Goal: Transaction & Acquisition: Book appointment/travel/reservation

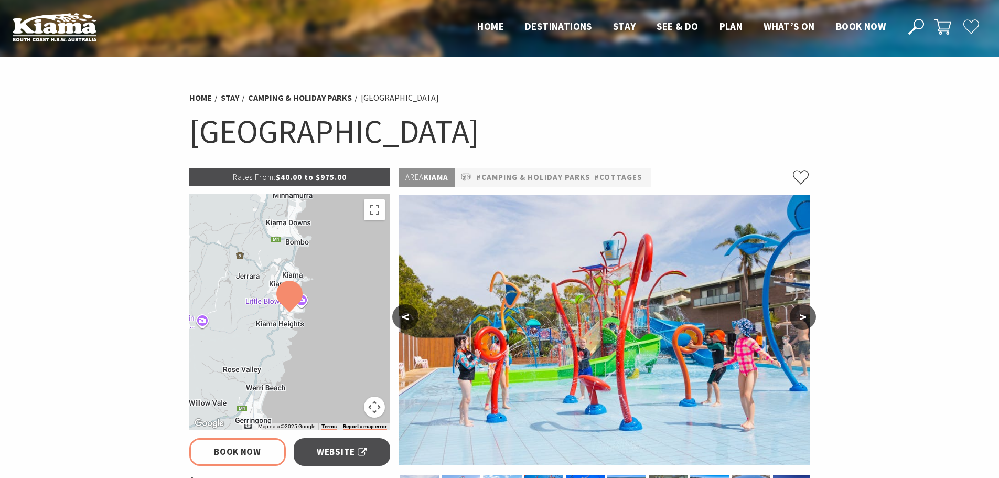
select select "3"
select select "2"
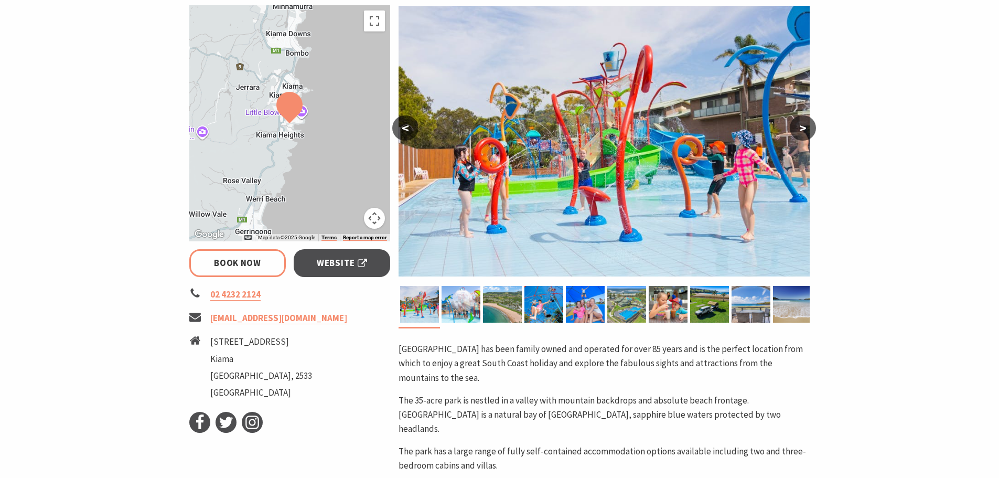
scroll to position [210, 0]
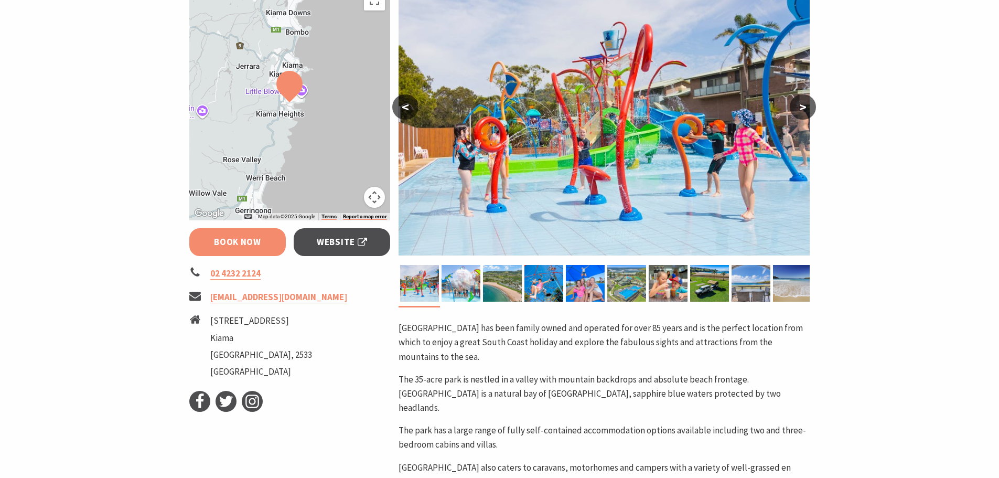
click at [254, 248] on link "Book Now" at bounding box center [237, 242] width 97 height 28
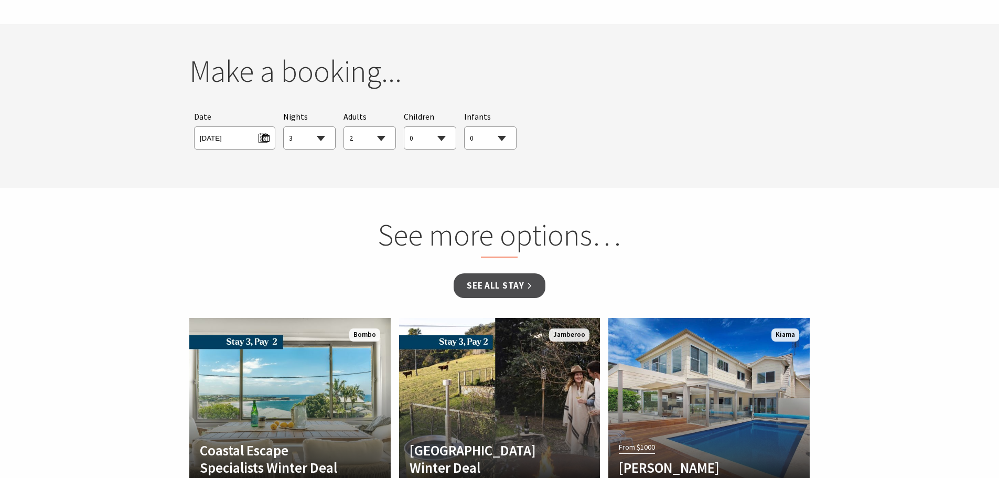
scroll to position [993, 0]
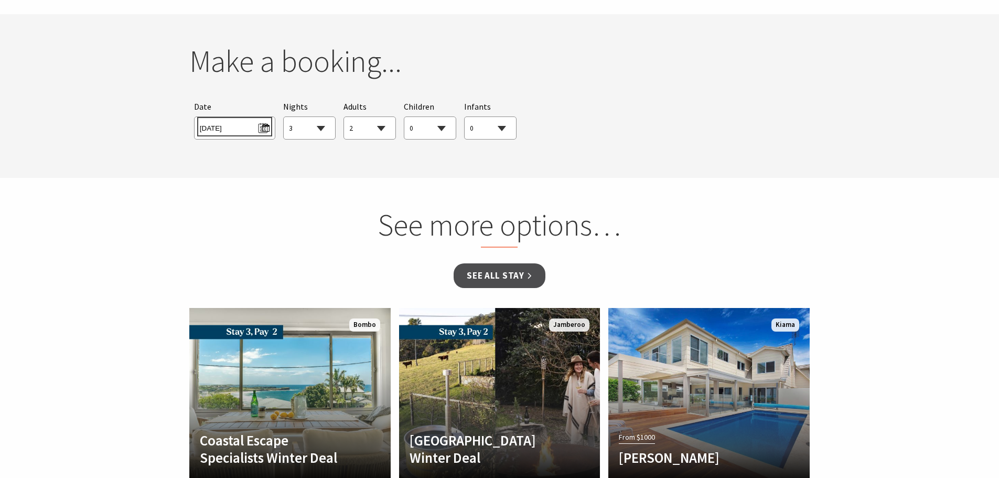
click at [262, 120] on span "Wed 03/09/2025" at bounding box center [235, 127] width 70 height 14
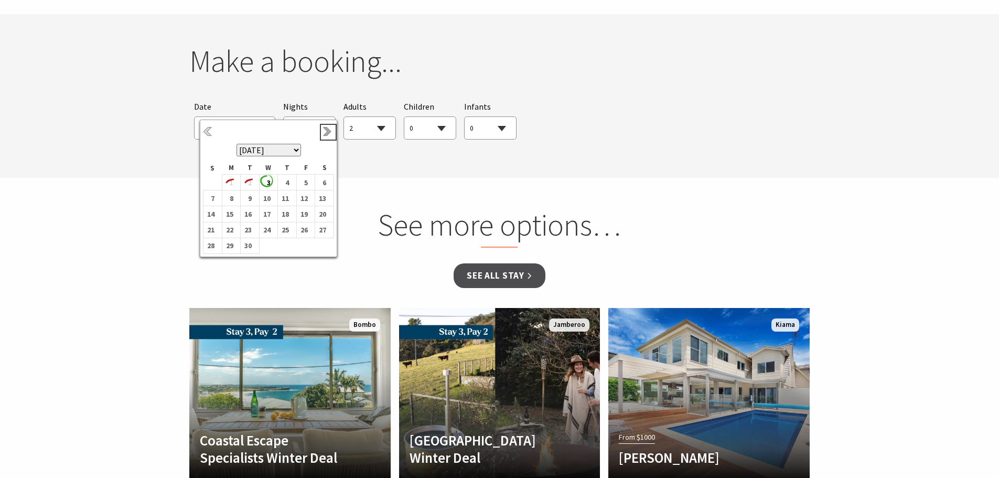
click at [329, 129] on link "Next" at bounding box center [328, 132] width 12 height 12
click at [212, 231] on b "18" at bounding box center [210, 230] width 14 height 14
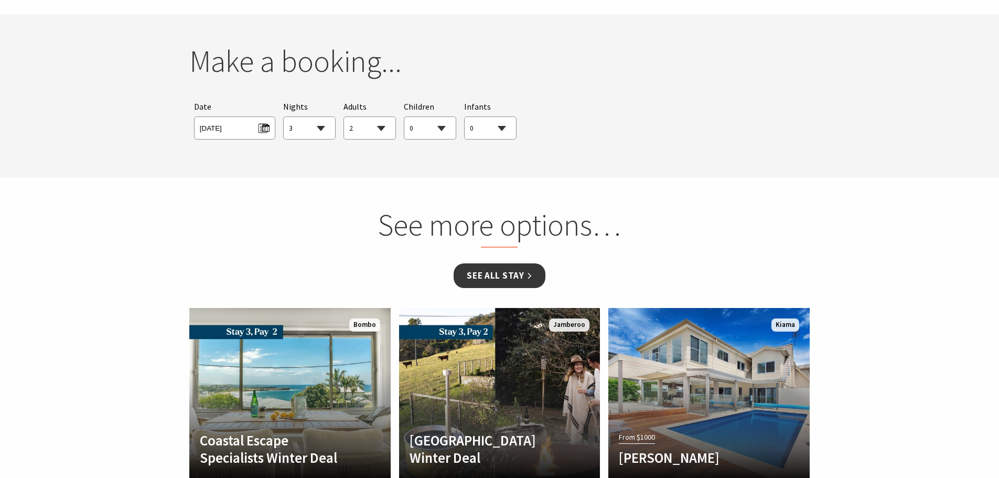
drag, startPoint x: 495, startPoint y: 262, endPoint x: 489, endPoint y: 262, distance: 6.3
click at [495, 263] on link "See all Stay" at bounding box center [498, 275] width 91 height 25
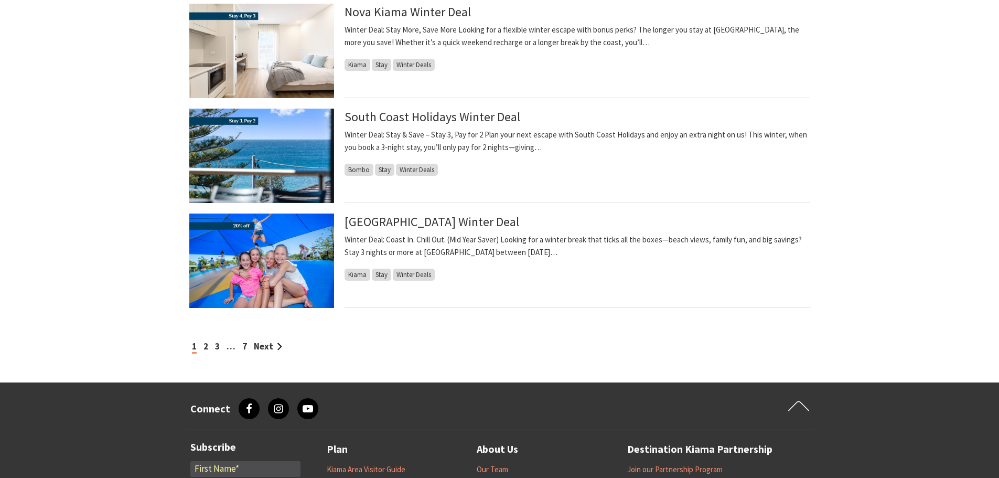
scroll to position [1049, 0]
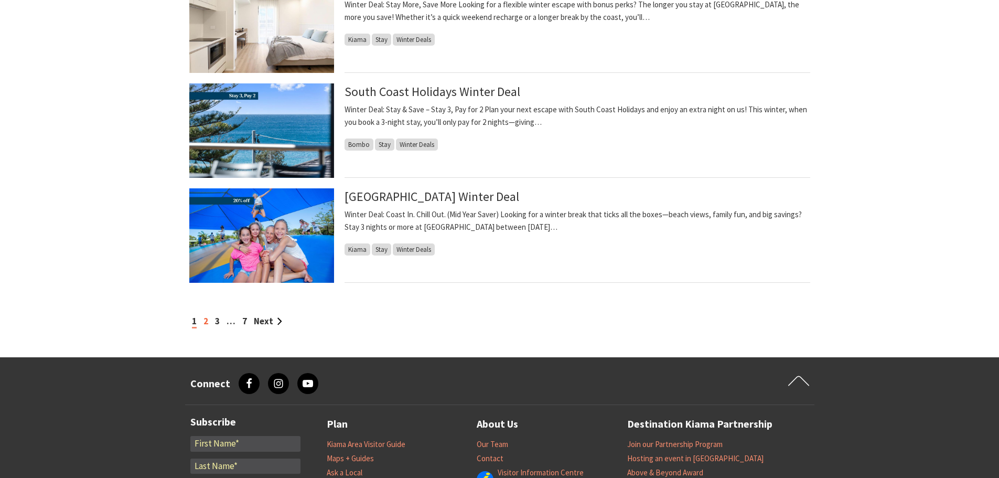
click at [206, 322] on link "2" at bounding box center [205, 321] width 5 height 12
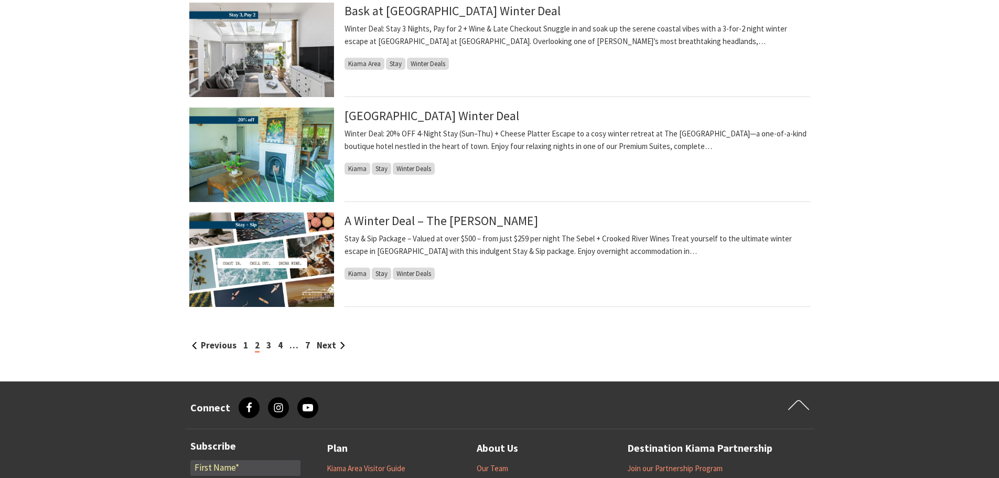
scroll to position [1049, 0]
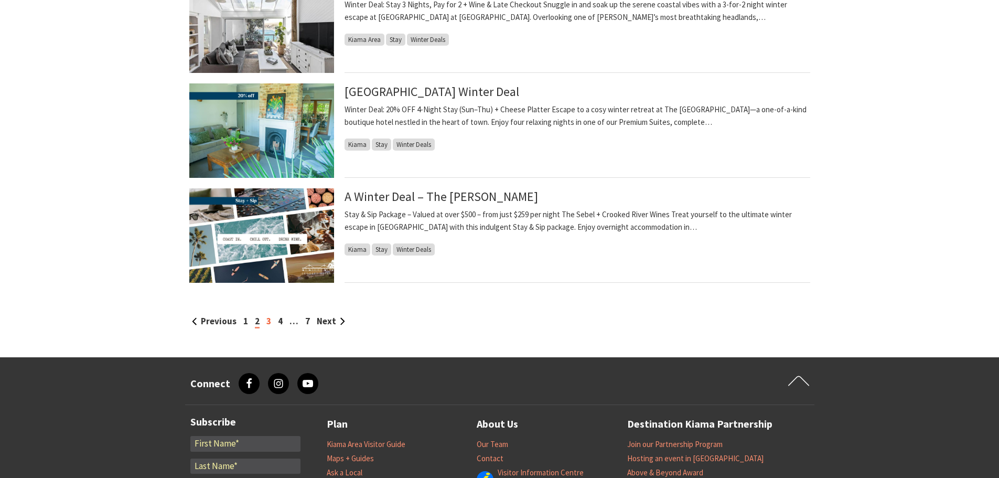
click at [268, 320] on link "3" at bounding box center [268, 321] width 5 height 12
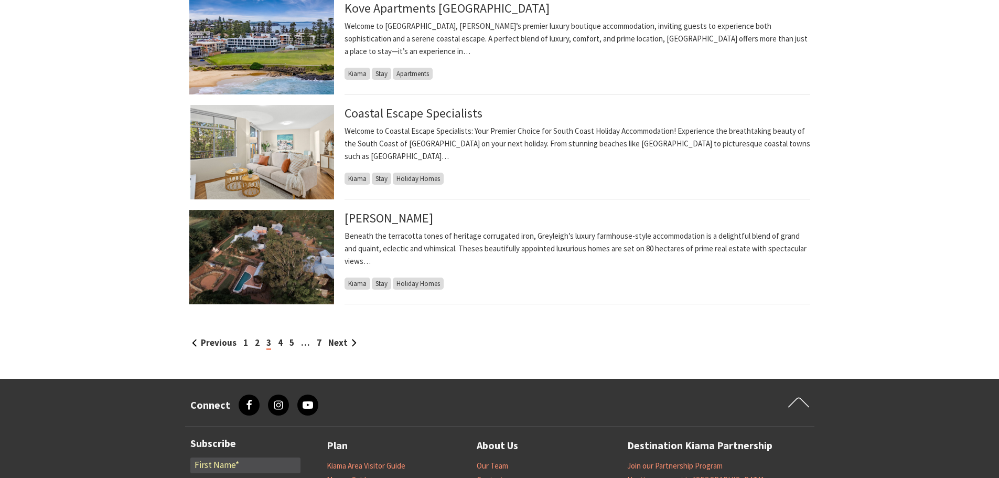
scroll to position [1049, 0]
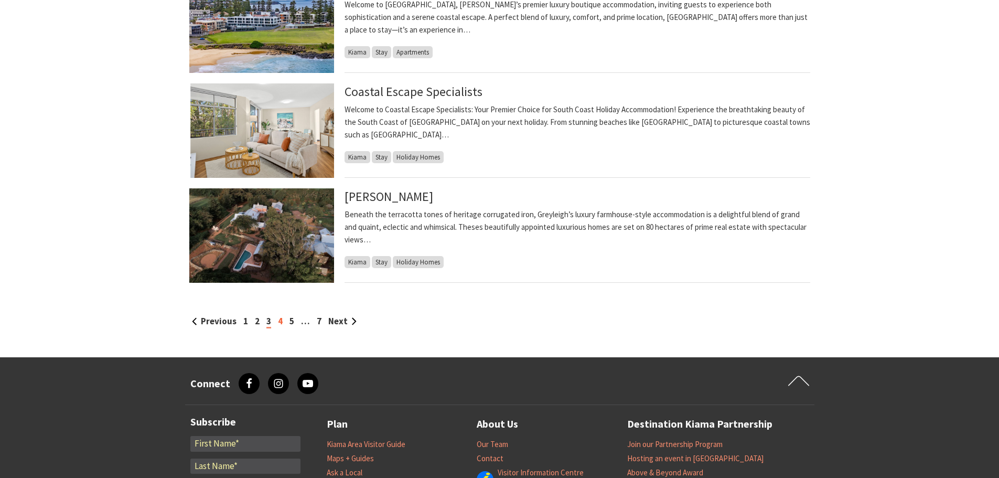
click at [278, 325] on link "4" at bounding box center [280, 321] width 5 height 12
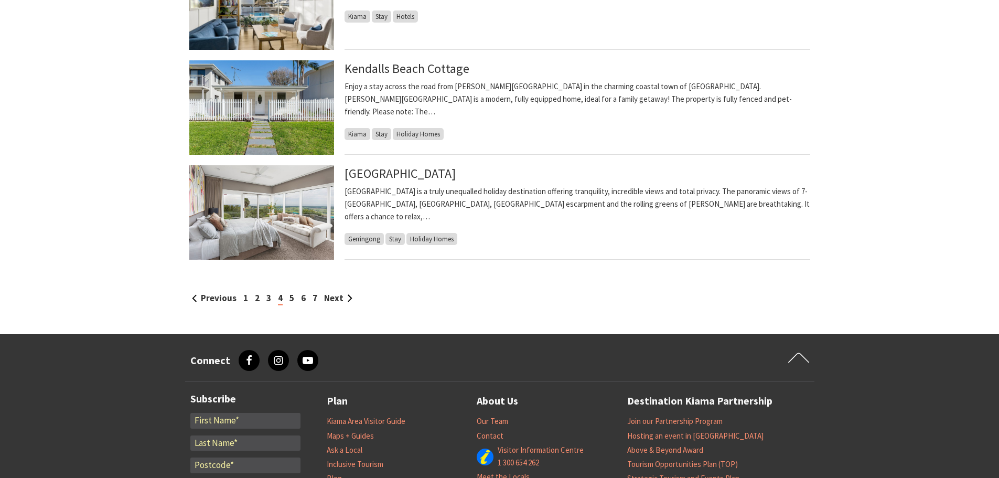
scroll to position [1101, 0]
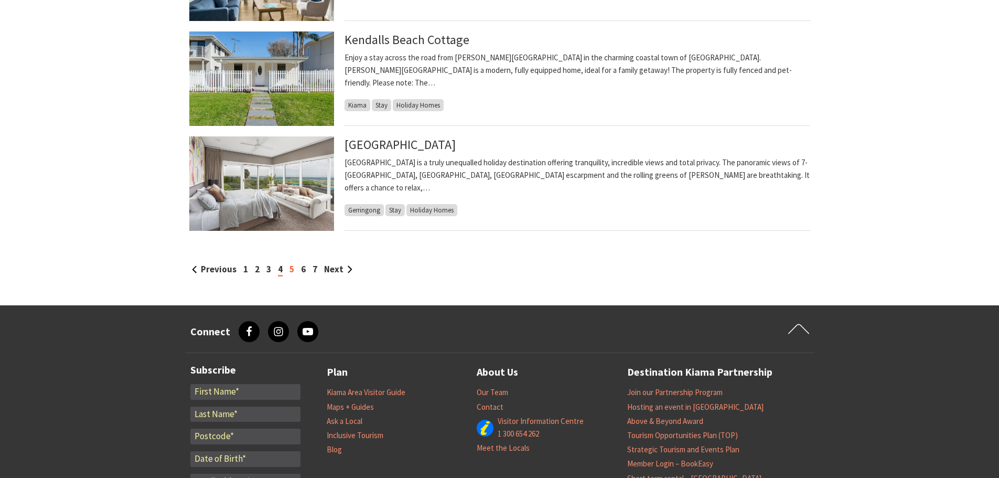
click at [291, 272] on link "5" at bounding box center [291, 269] width 5 height 12
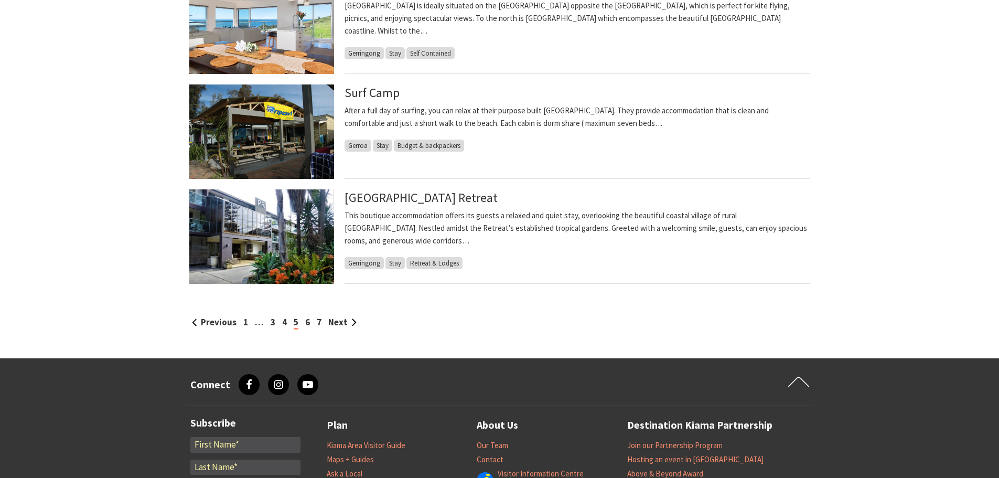
scroll to position [1049, 0]
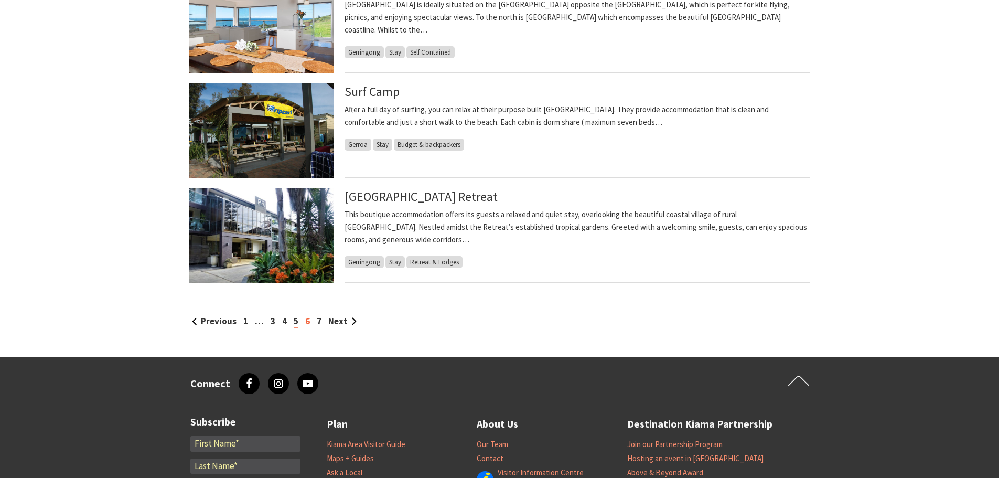
click at [308, 322] on link "6" at bounding box center [307, 321] width 5 height 12
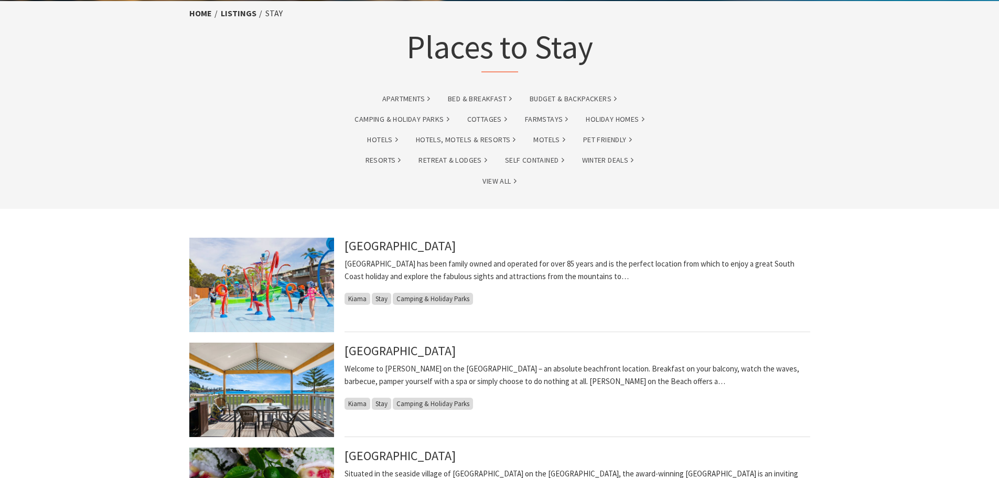
scroll to position [105, 0]
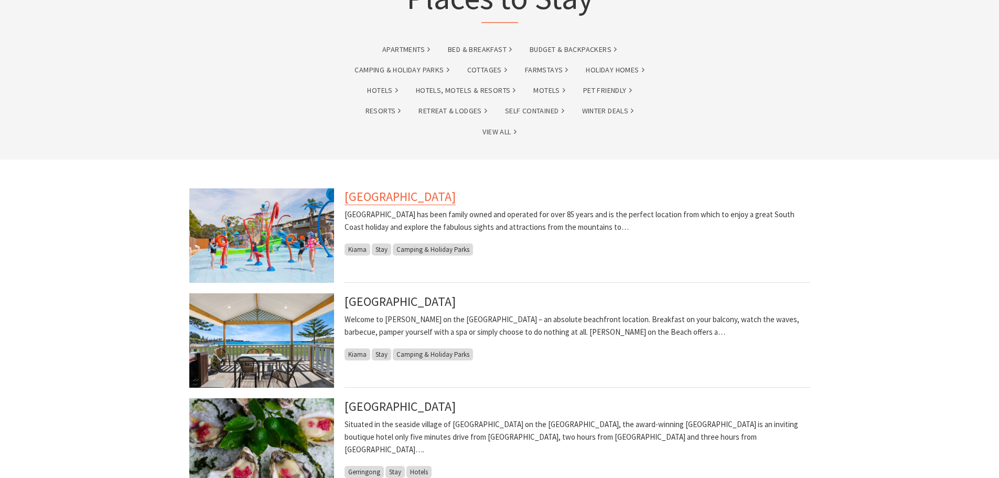
click at [456, 199] on link "BIG4 Easts Beach Holiday Park" at bounding box center [399, 196] width 111 height 17
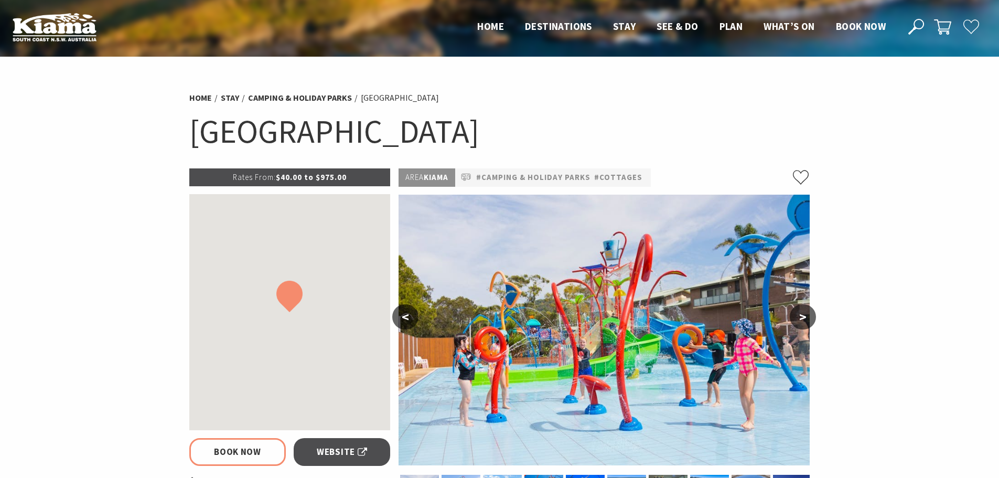
select select "3"
select select "2"
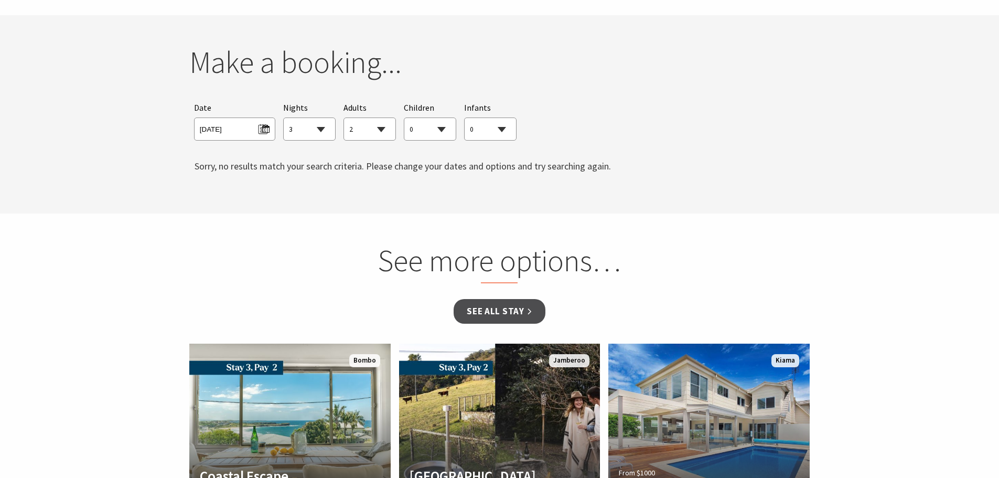
scroll to position [996, 0]
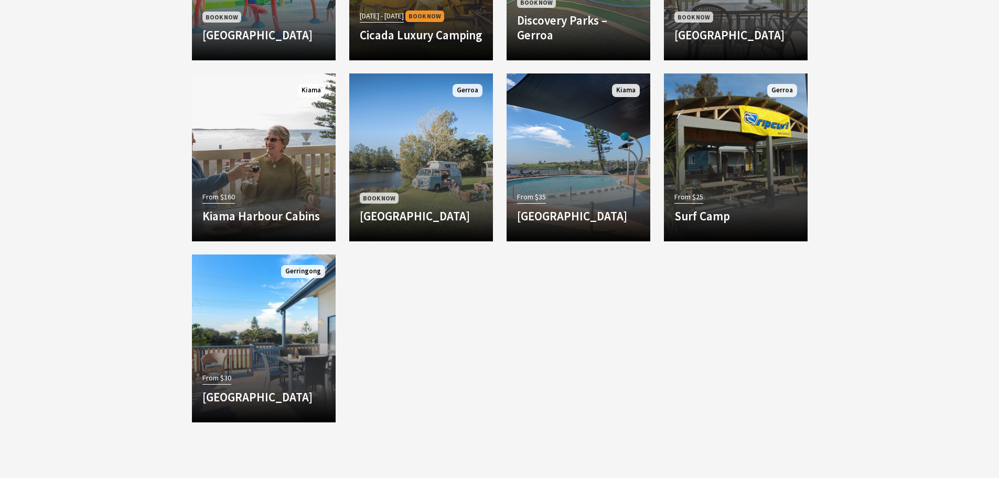
scroll to position [944, 0]
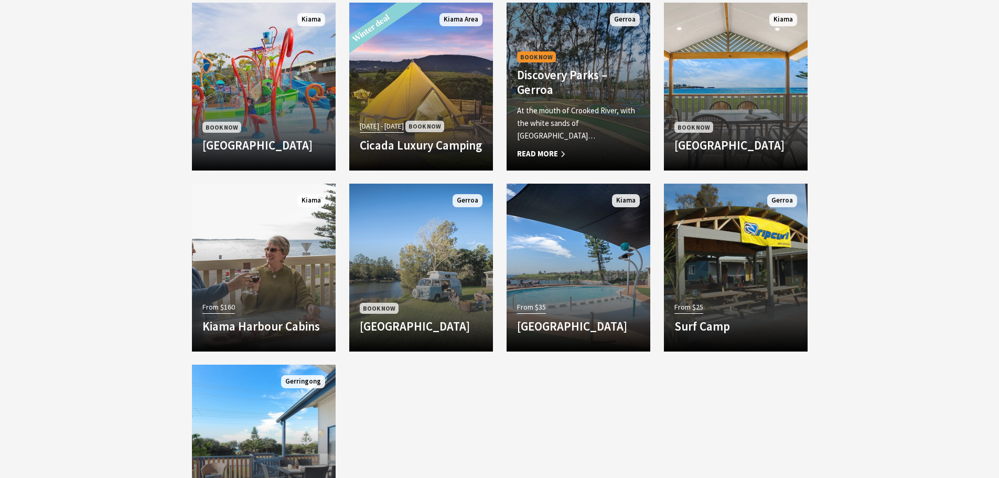
click at [557, 132] on p "At the mouth of Crooked River, with the white sands of [GEOGRAPHIC_DATA]…" at bounding box center [578, 123] width 123 height 38
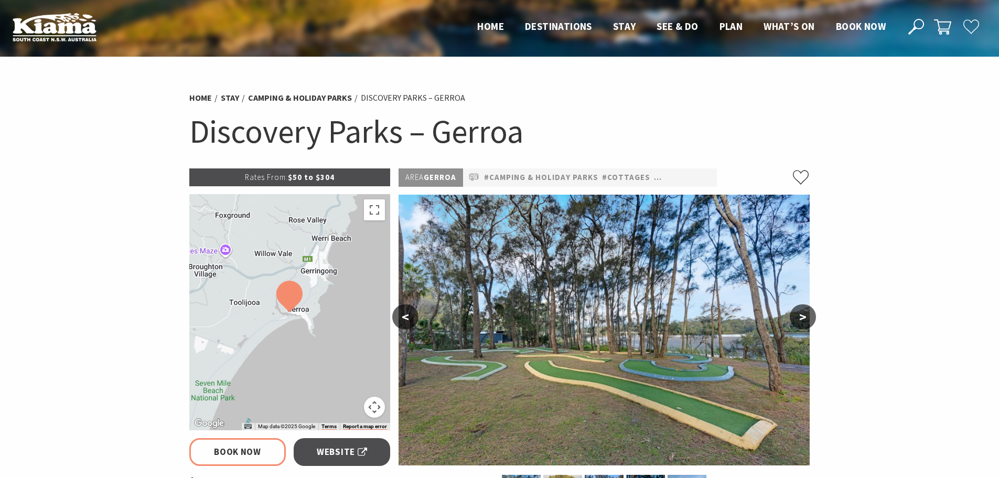
select select "3"
select select "2"
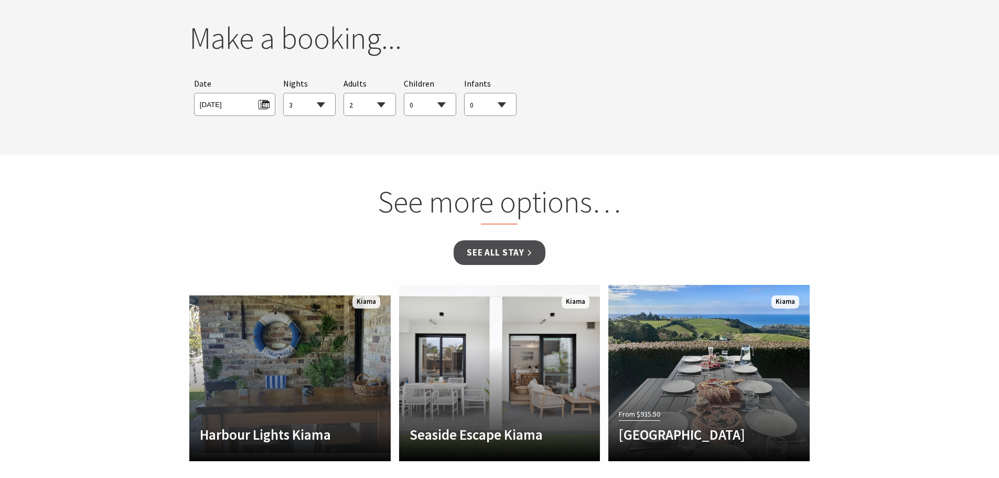
scroll to position [1206, 0]
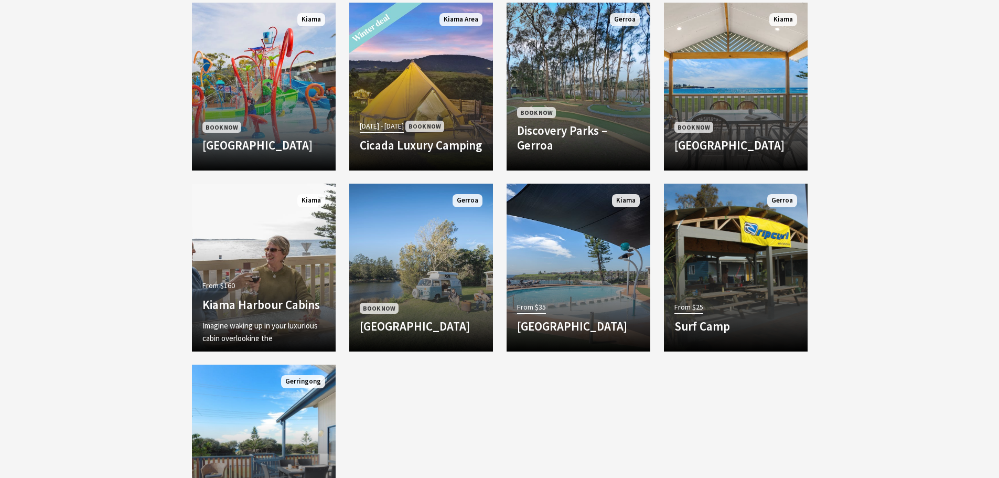
scroll to position [944, 0]
